Goal: Find specific page/section: Find specific page/section

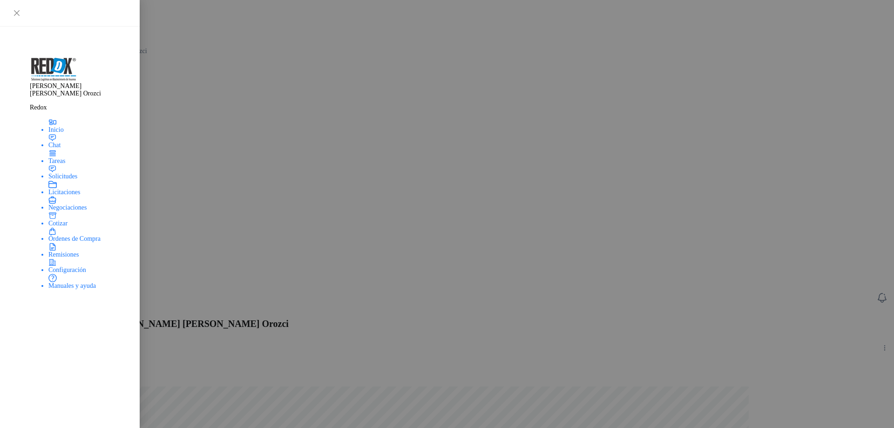
click at [62, 225] on span "Órdenes de Compra" at bounding box center [67, 221] width 52 height 7
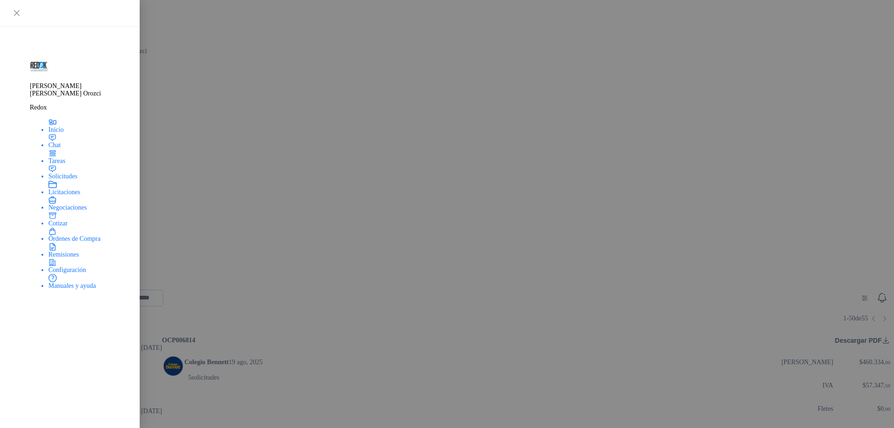
click at [41, 89] on span "Inicio" at bounding box center [48, 92] width 15 height 7
